Goal: Task Accomplishment & Management: Use online tool/utility

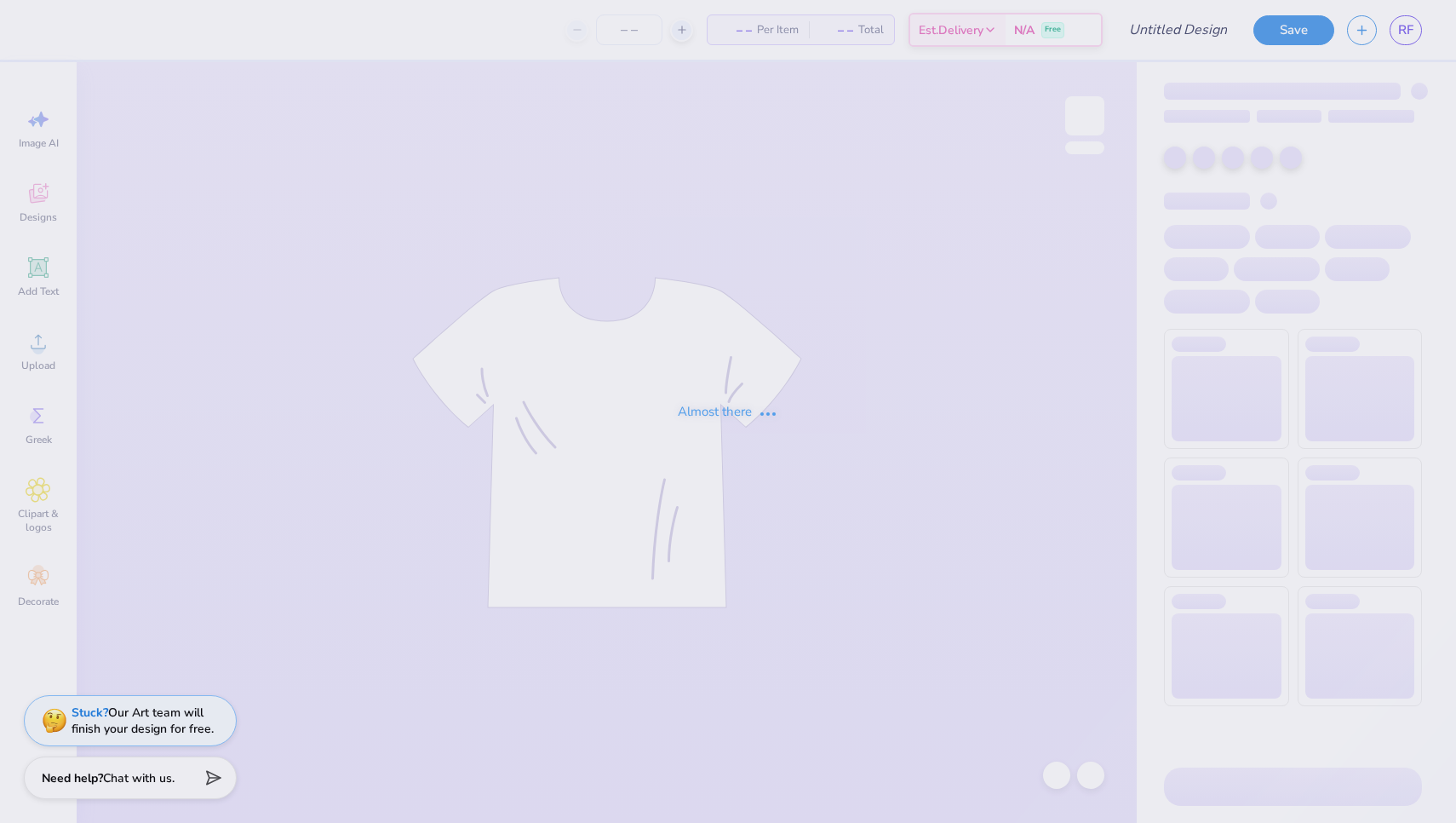
type input "mels 2"
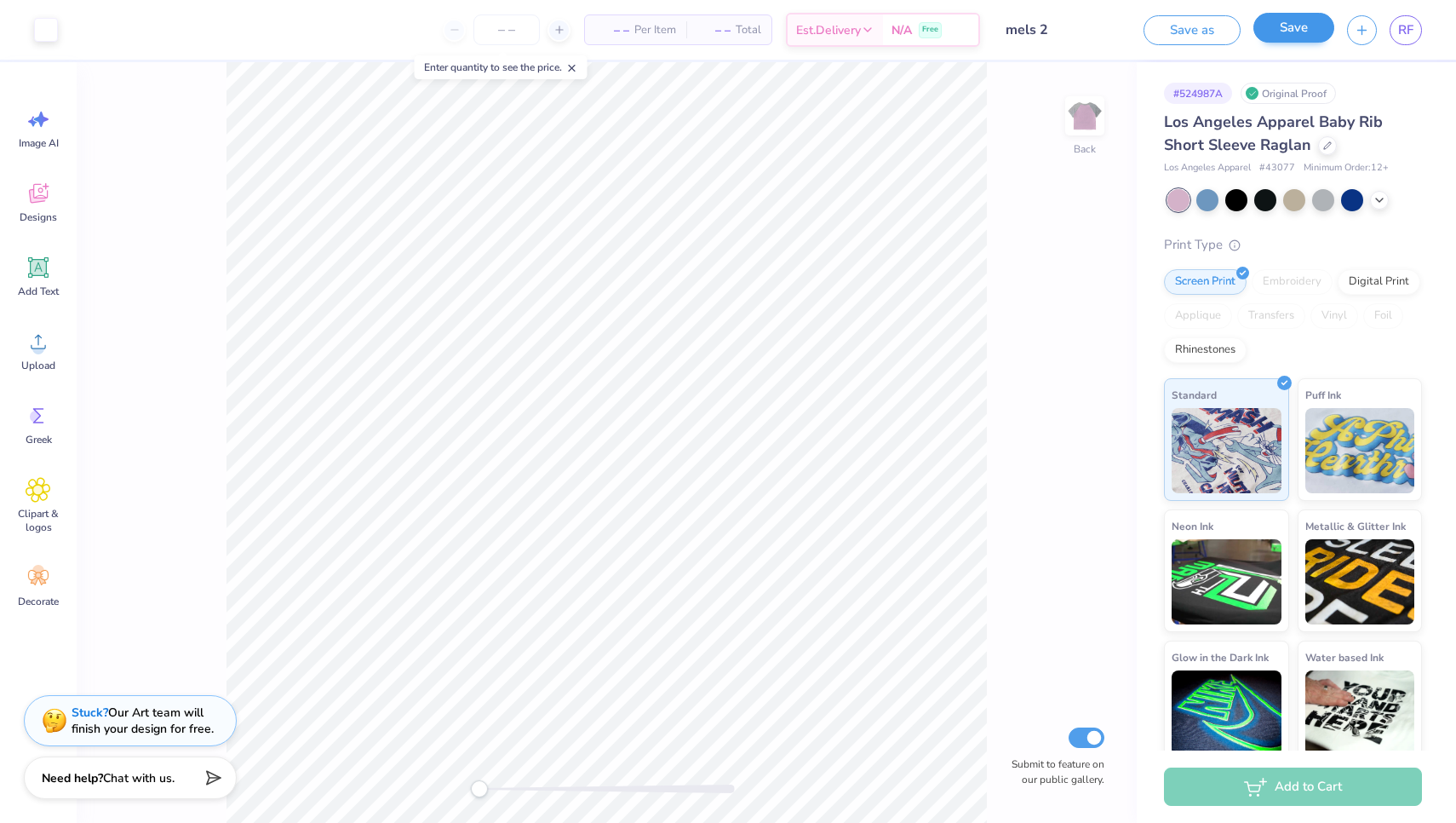
click at [1294, 42] on button "Save" at bounding box center [1293, 28] width 81 height 30
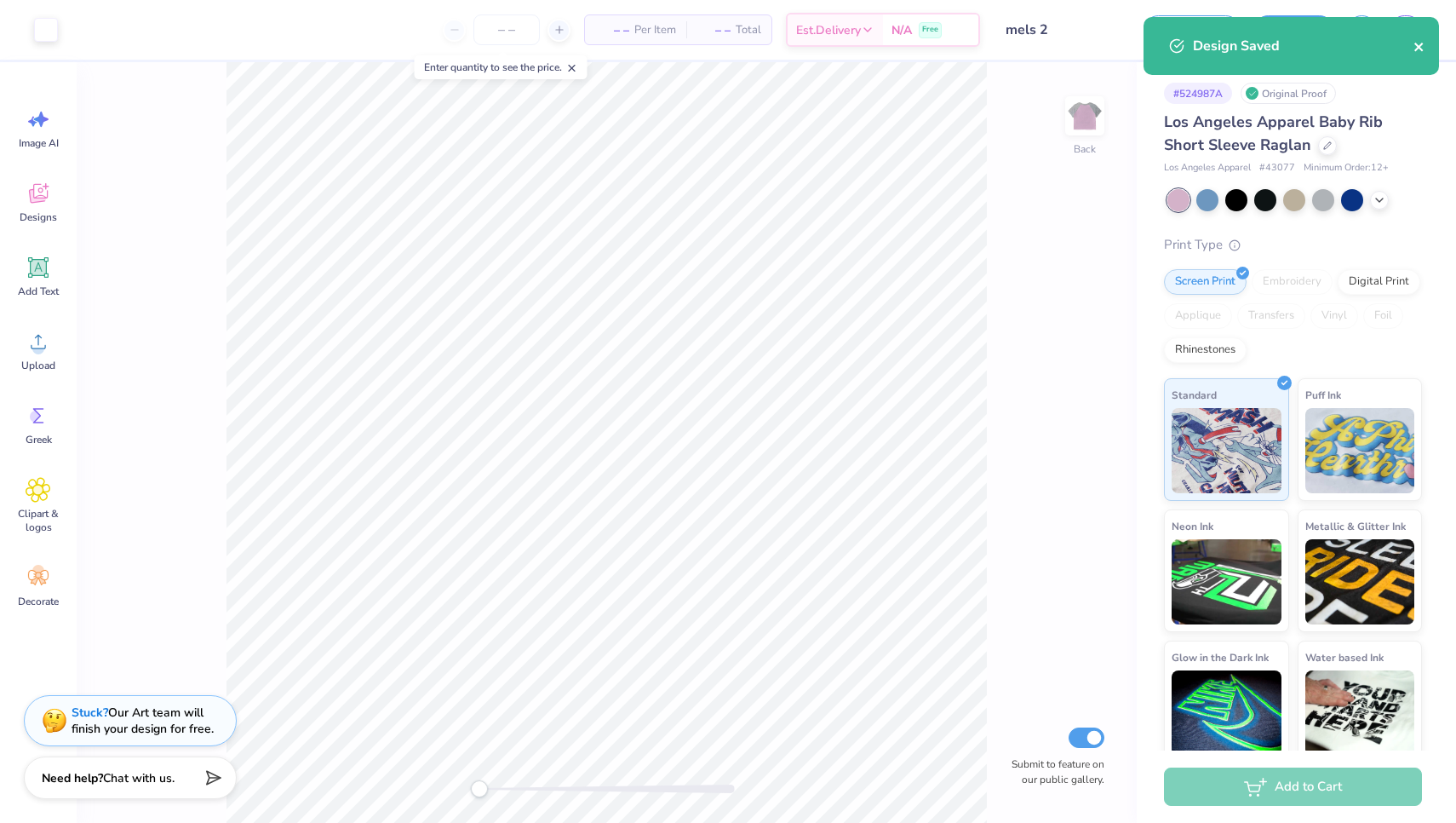
click at [1423, 45] on icon "close" at bounding box center [1420, 46] width 12 height 13
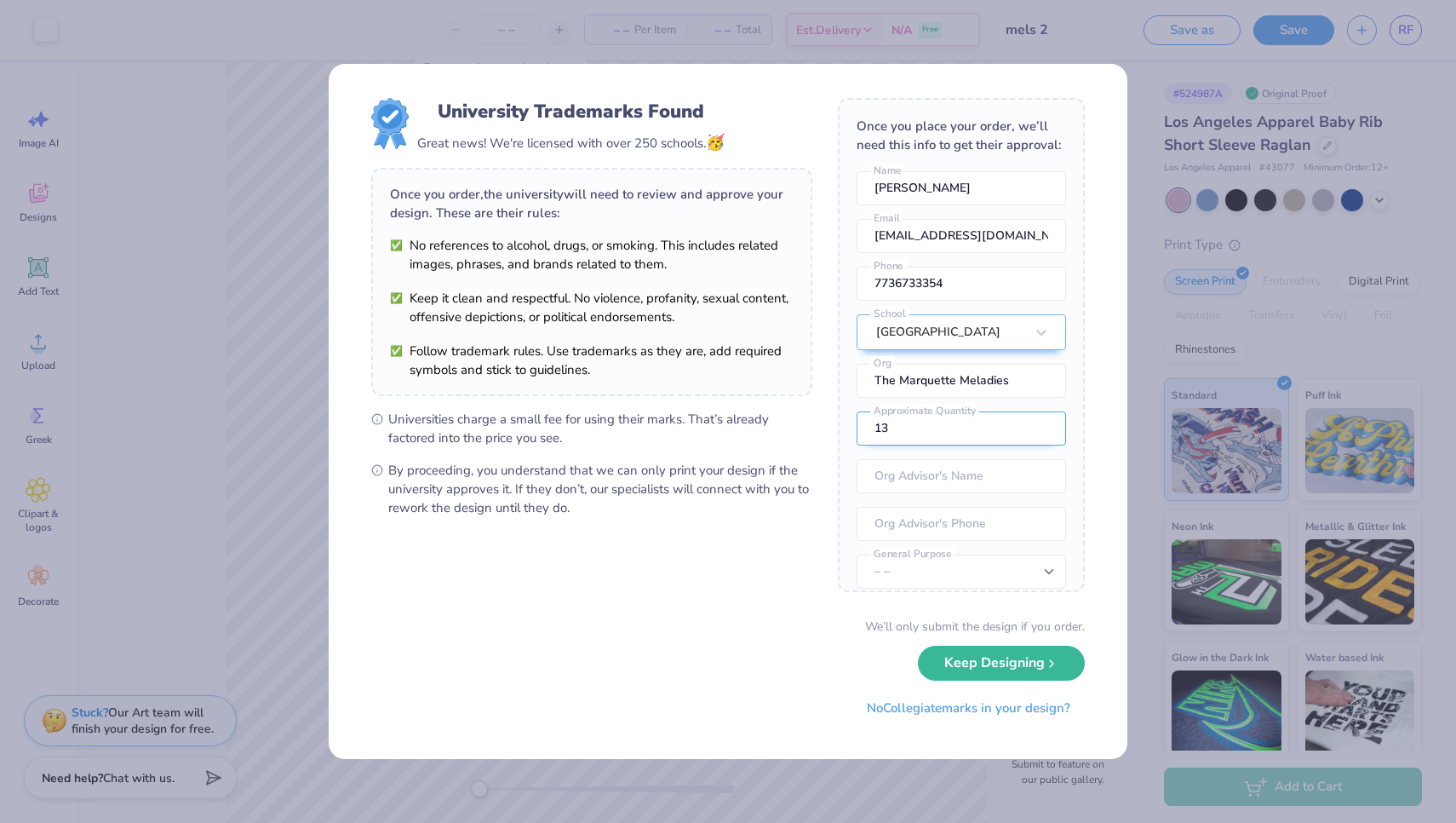
click at [1044, 426] on input "13" at bounding box center [962, 428] width 210 height 34
click at [1044, 426] on input "14" at bounding box center [962, 428] width 210 height 34
type input "15"
click at [1044, 426] on input "15" at bounding box center [962, 428] width 210 height 34
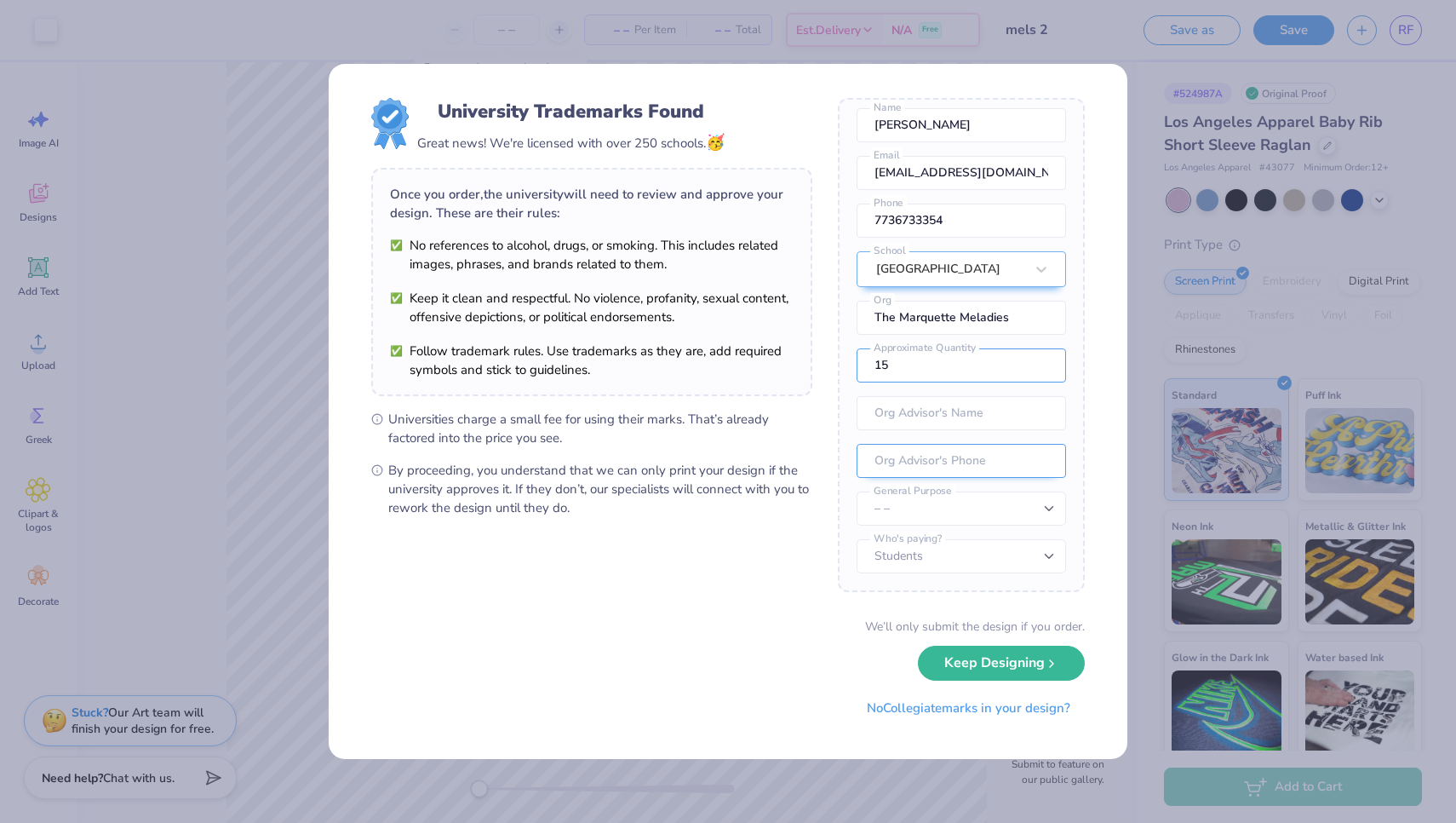
scroll to position [63, 0]
click at [1004, 659] on button "Keep Designing" at bounding box center [1002, 659] width 167 height 35
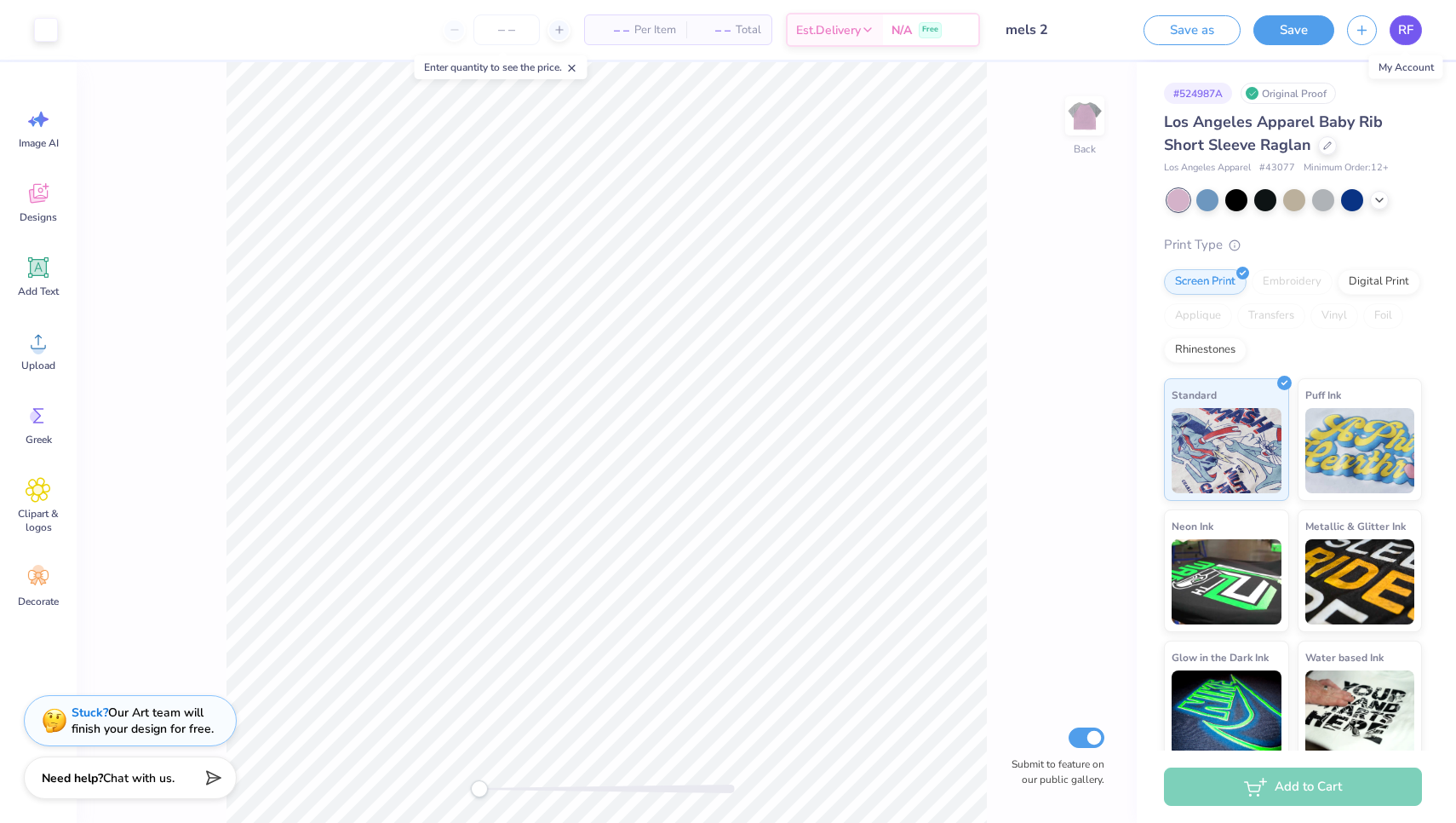
click at [1410, 30] on span "RF" at bounding box center [1405, 30] width 15 height 20
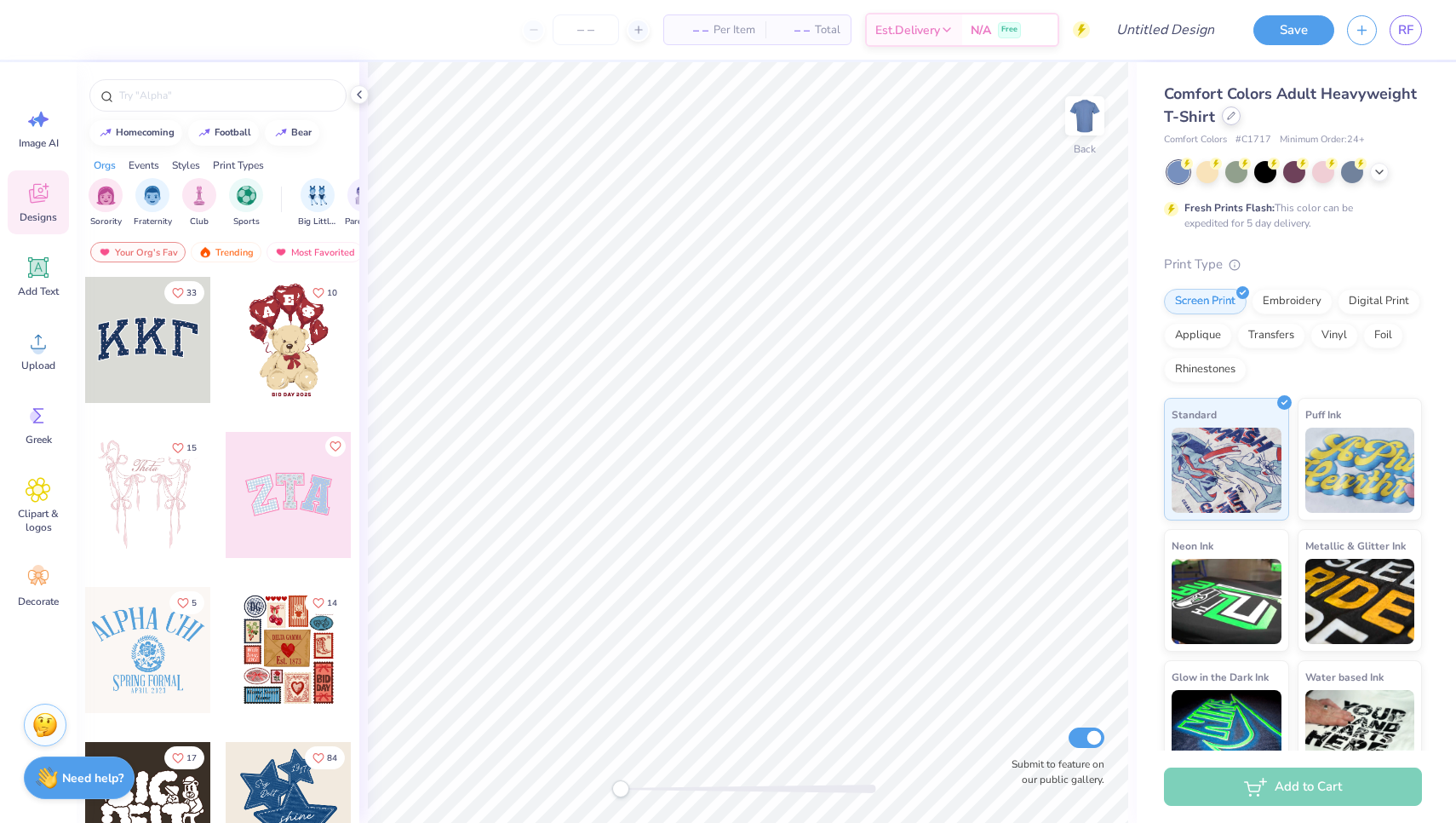
click at [1228, 118] on icon at bounding box center [1232, 116] width 9 height 9
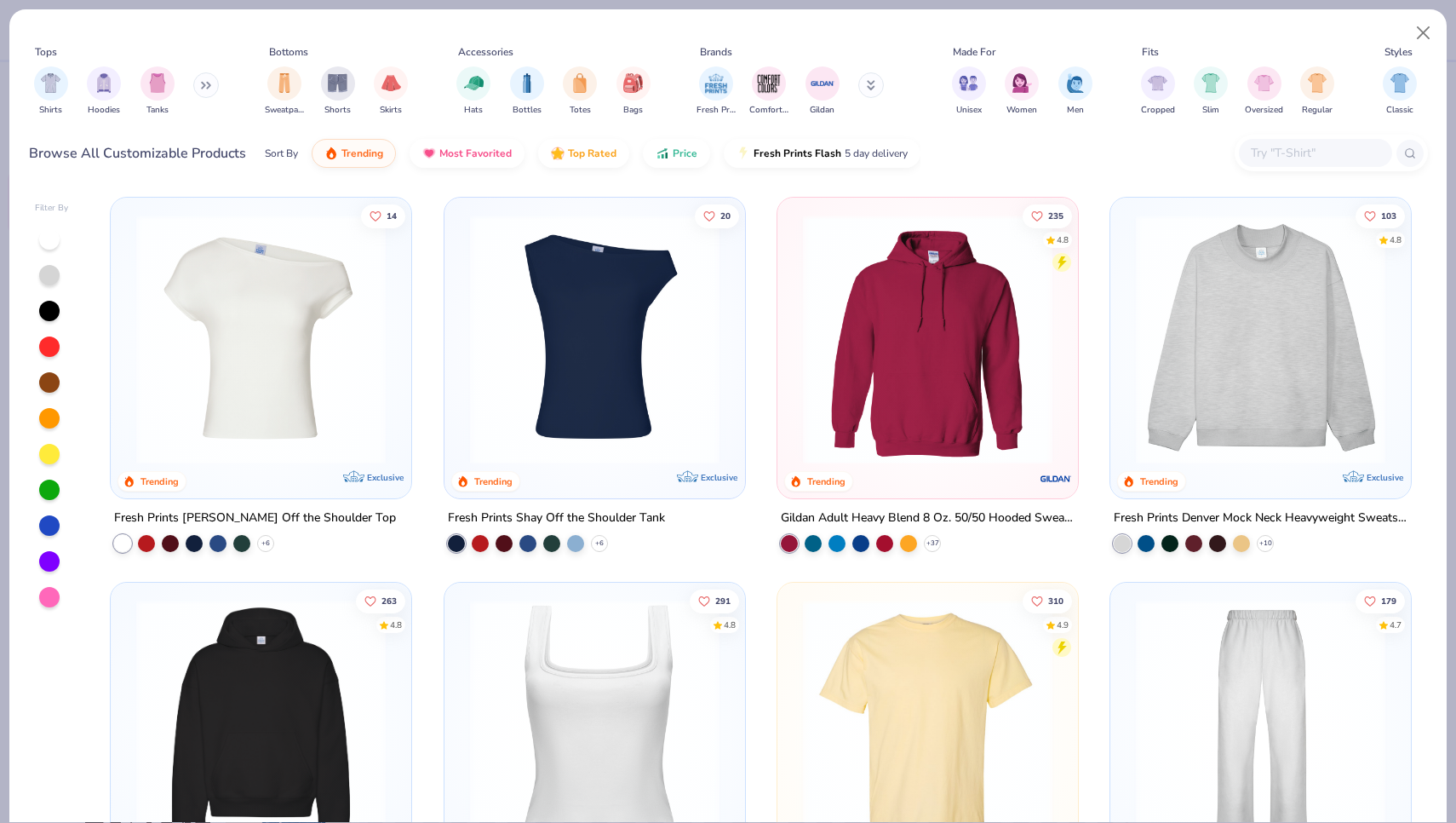
click at [210, 92] on button at bounding box center [206, 84] width 26 height 26
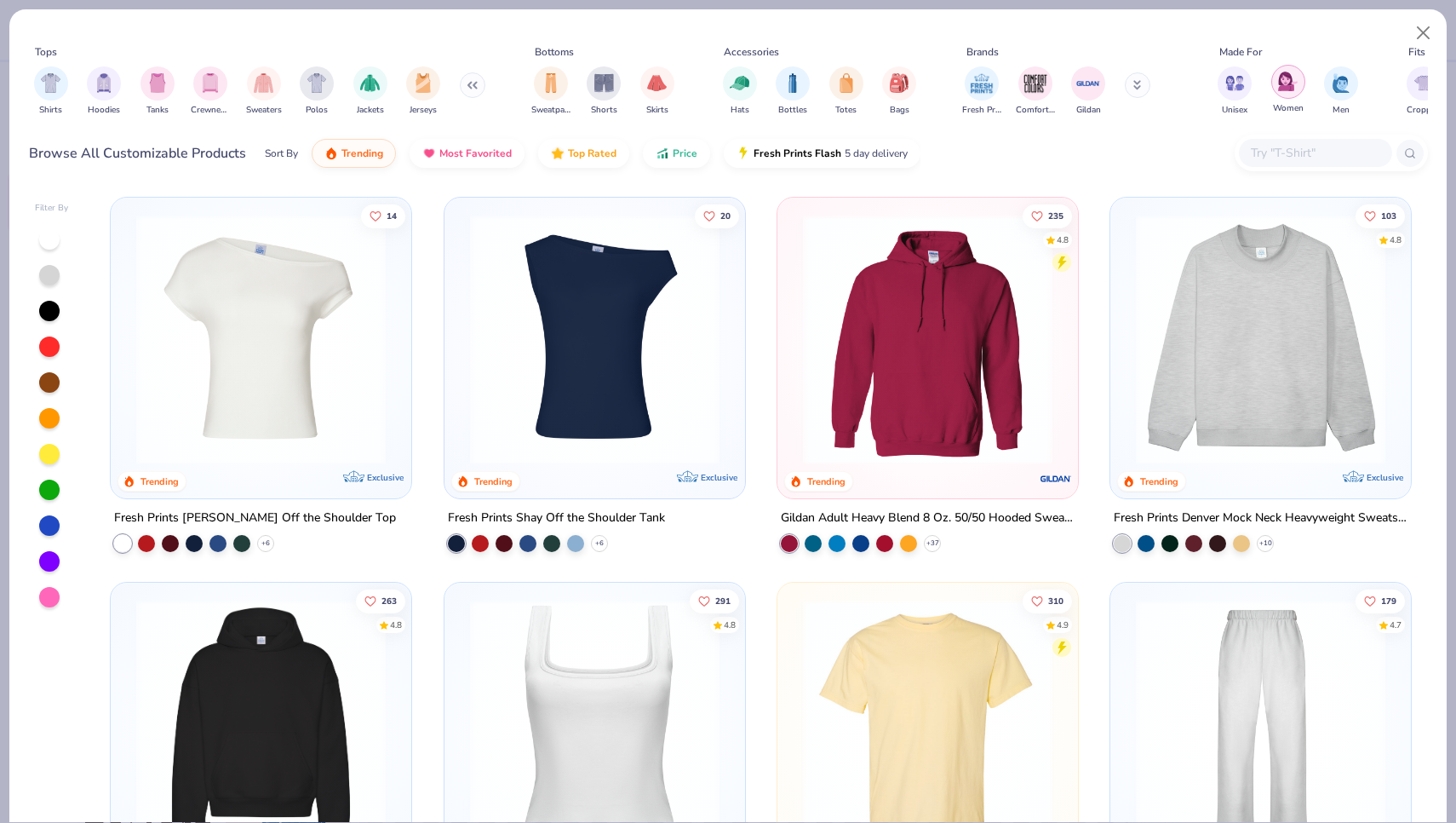
click at [1276, 90] on div "filter for Women" at bounding box center [1289, 82] width 34 height 34
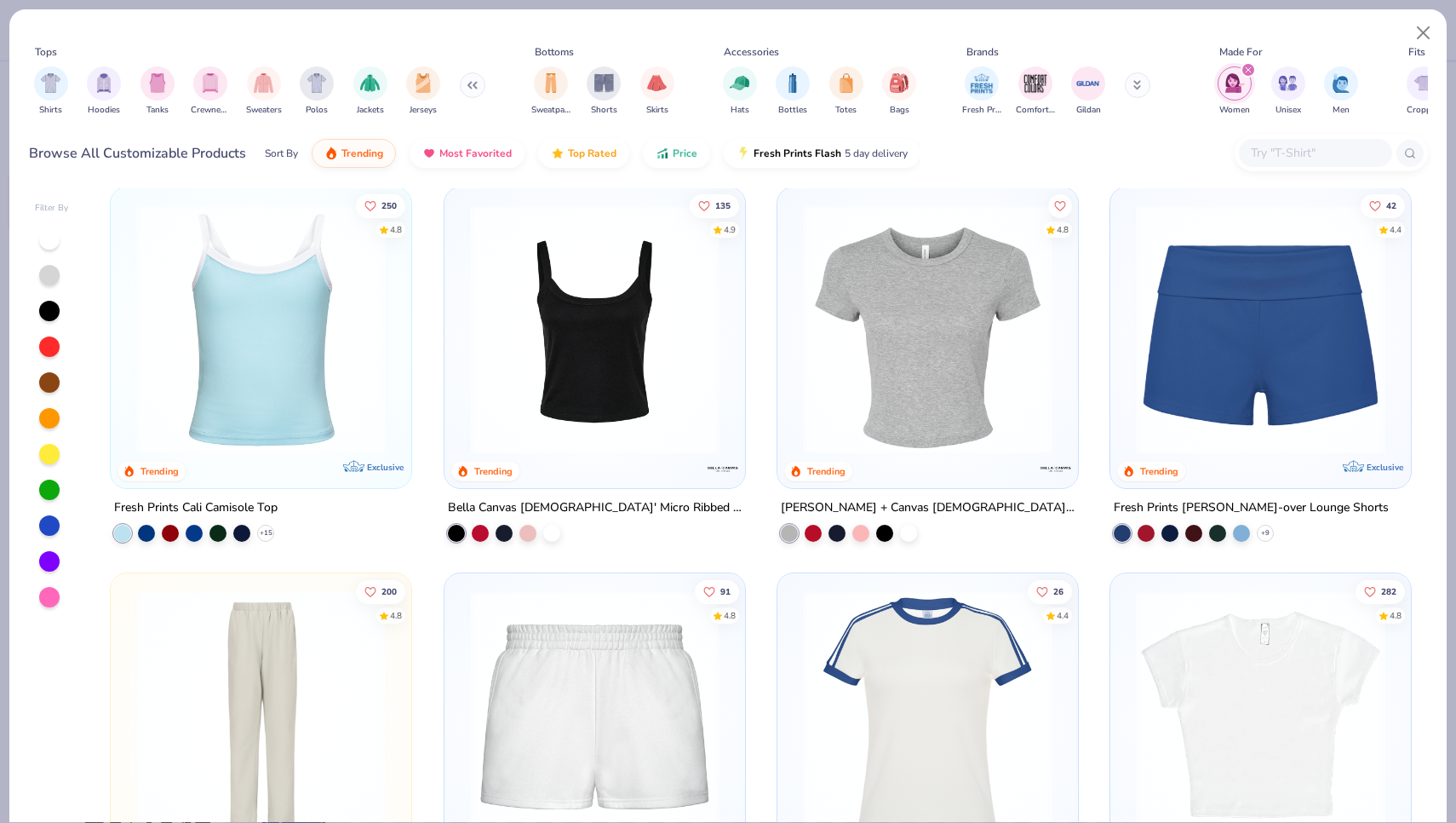
scroll to position [396, 0]
click at [853, 532] on div at bounding box center [860, 530] width 17 height 17
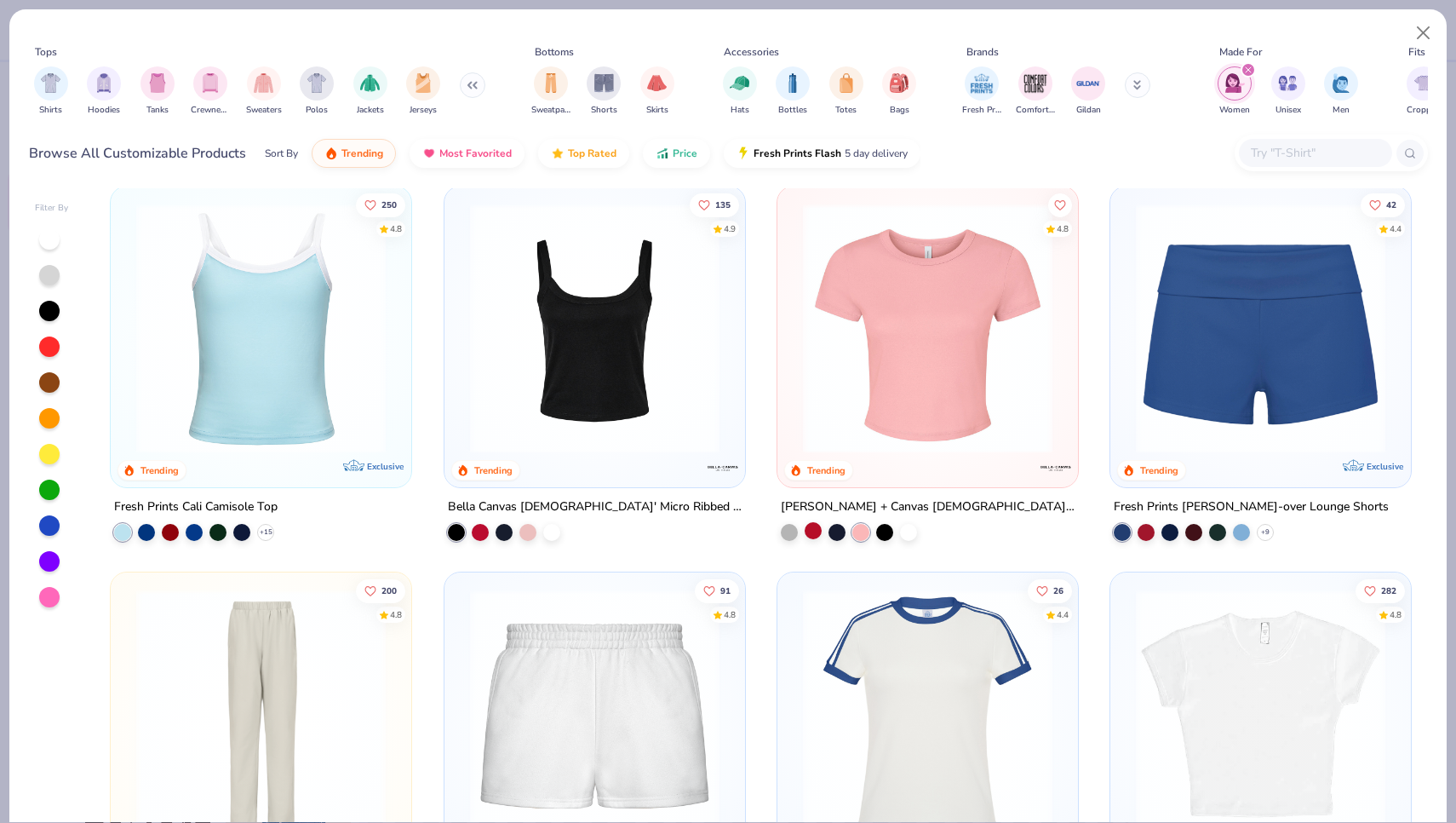
click at [818, 531] on div at bounding box center [812, 530] width 17 height 17
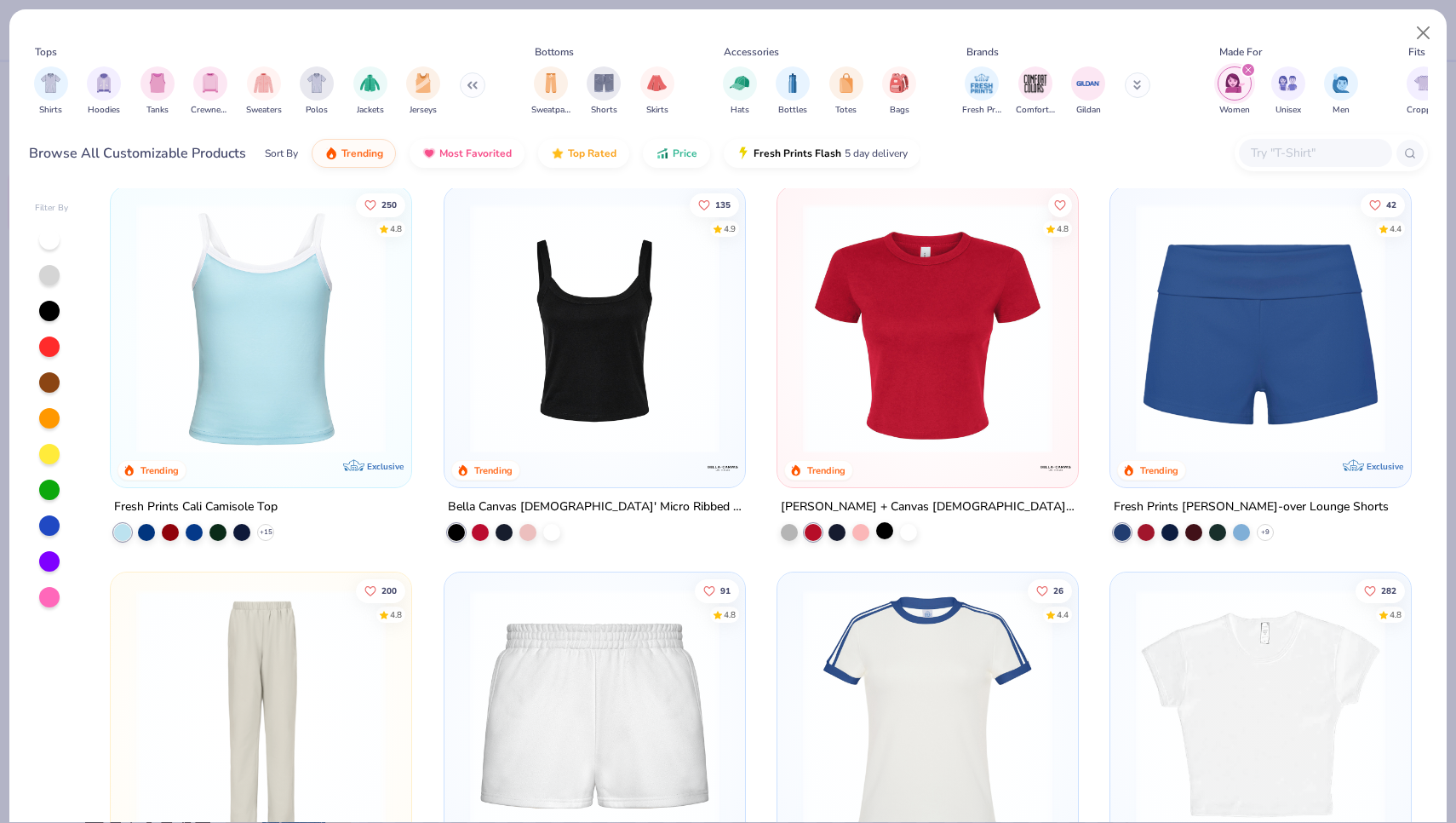
click at [885, 527] on div at bounding box center [884, 530] width 17 height 17
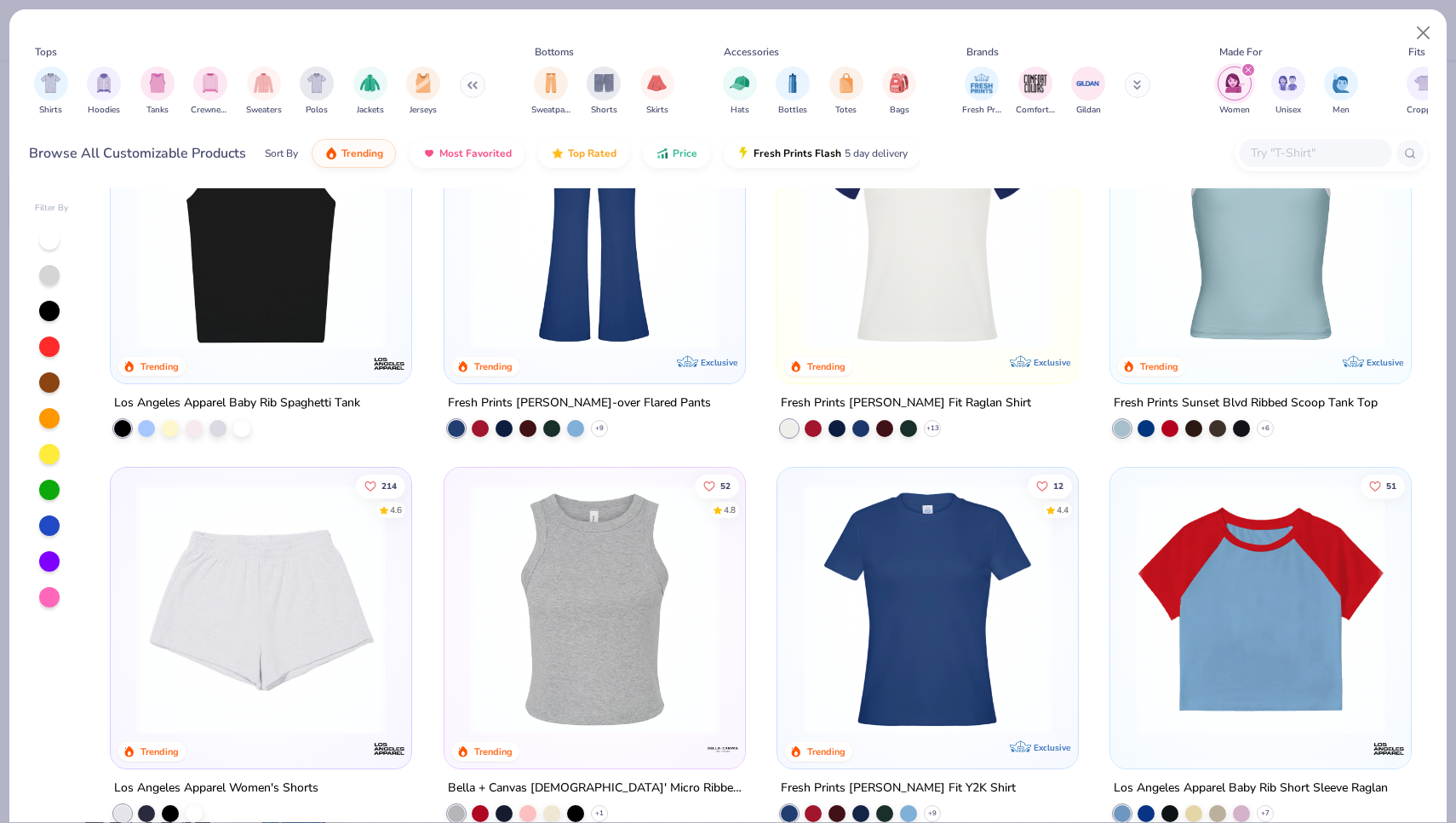
scroll to position [1414, 0]
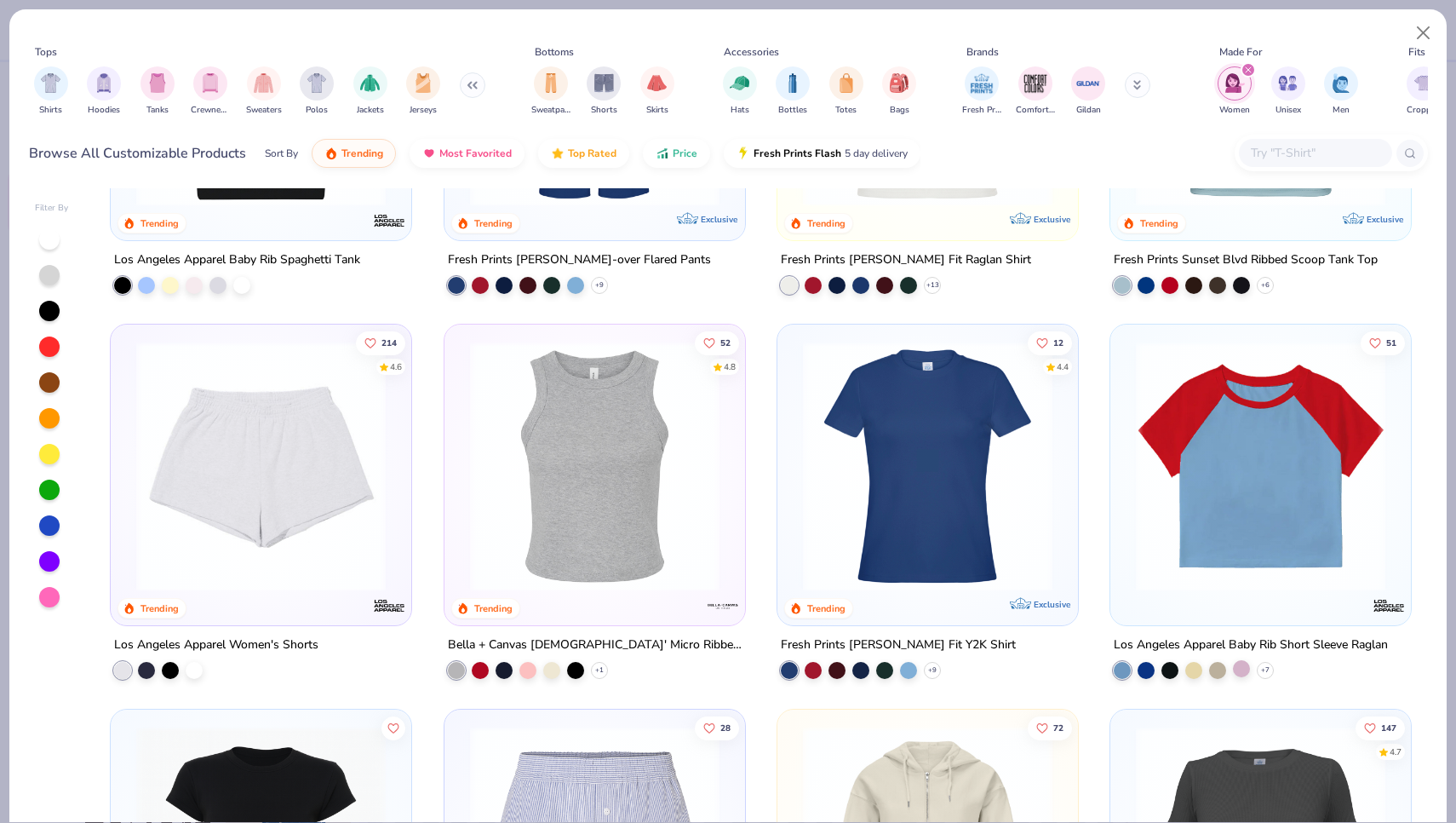
click at [1243, 667] on div at bounding box center [1241, 668] width 17 height 17
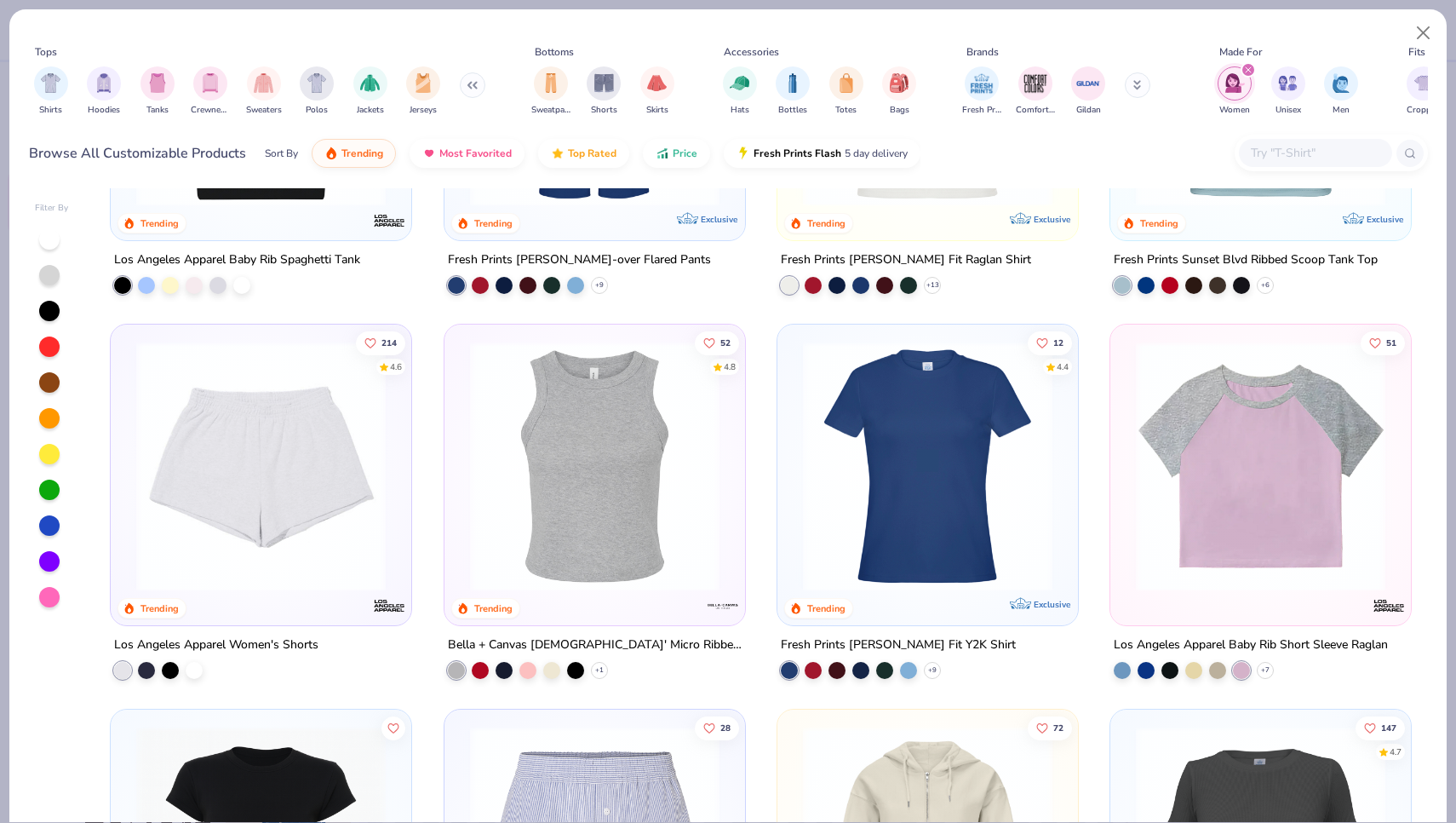
click at [1262, 536] on img at bounding box center [1261, 466] width 267 height 250
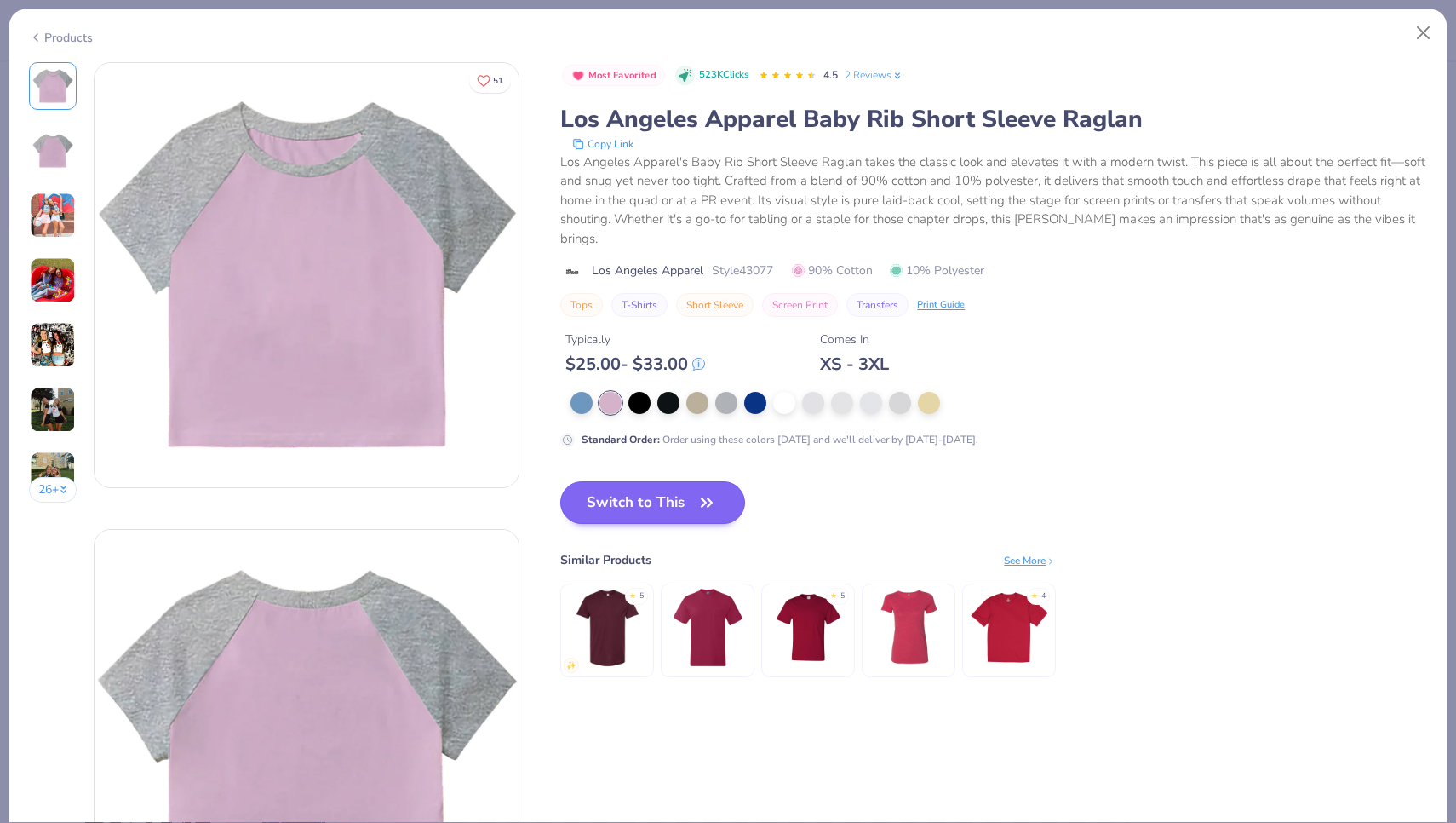
click at [660, 491] on button "Switch to This" at bounding box center [652, 502] width 185 height 43
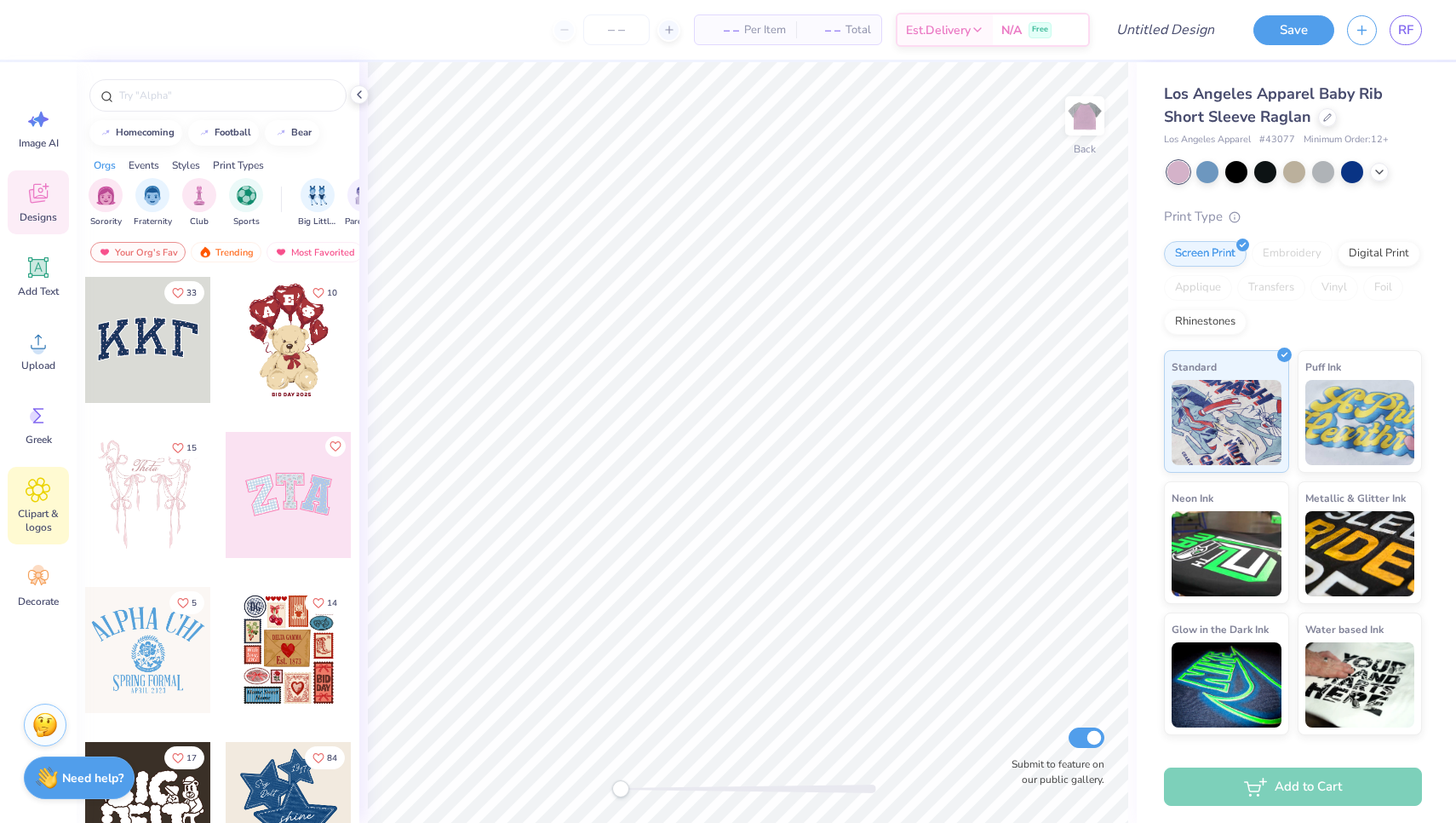
click at [30, 505] on div "Clipart & logos" at bounding box center [38, 505] width 61 height 77
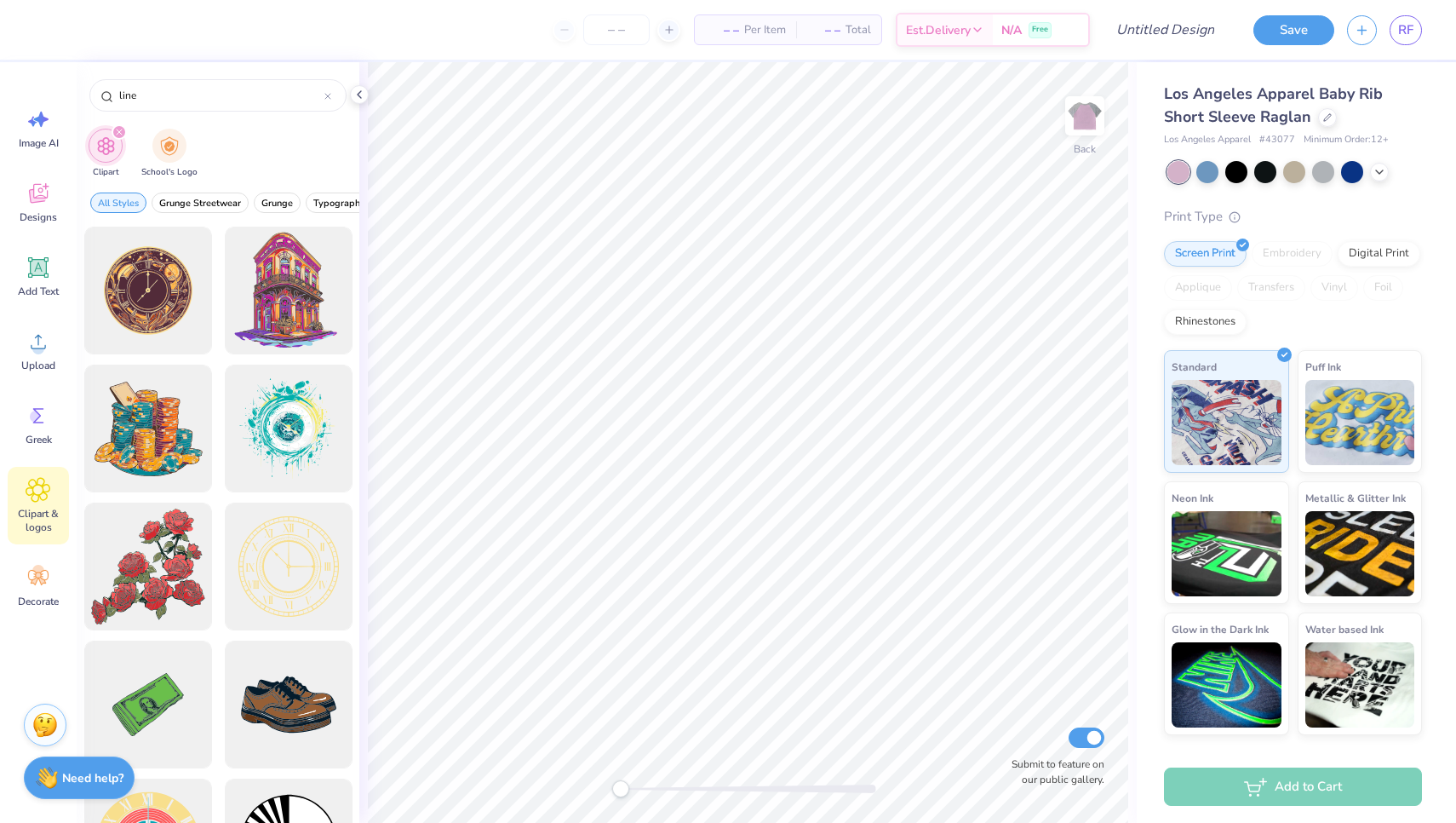
type input "line"
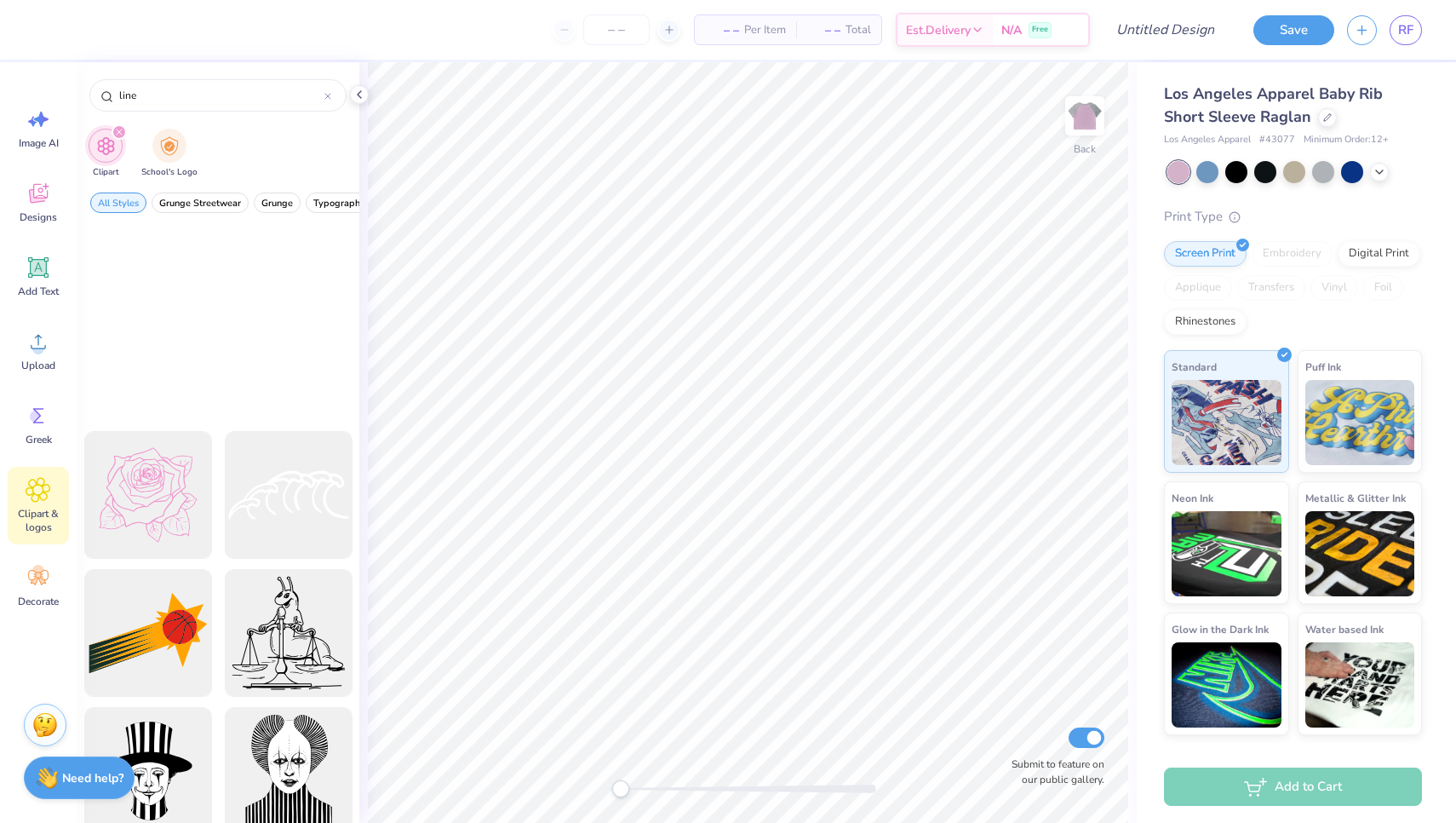
scroll to position [698, 0]
